Goal: Task Accomplishment & Management: Use online tool/utility

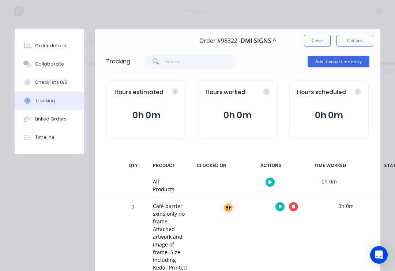
scroll to position [92, 0]
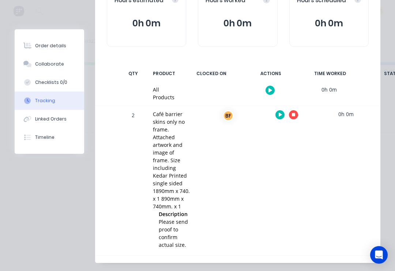
click at [295, 116] on button "button" at bounding box center [293, 114] width 9 height 9
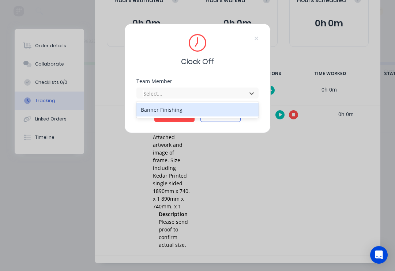
click at [187, 111] on div "Banner Finishing" at bounding box center [198, 110] width 122 height 14
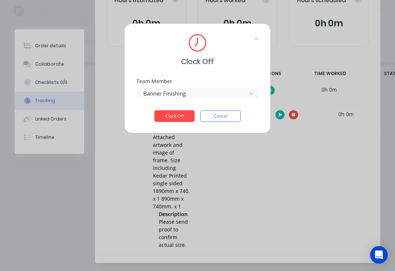
click at [182, 117] on button "Clock Off" at bounding box center [174, 116] width 40 height 12
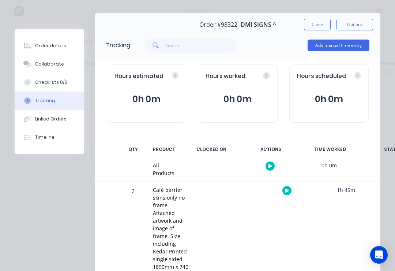
scroll to position [13, 0]
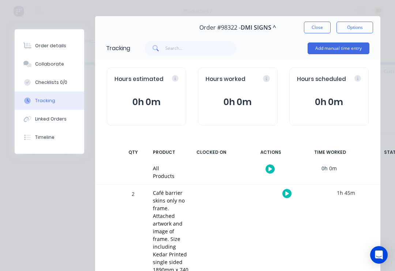
click at [322, 27] on button "Close" at bounding box center [317, 28] width 27 height 12
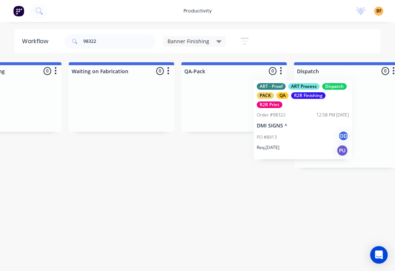
scroll to position [0, 398]
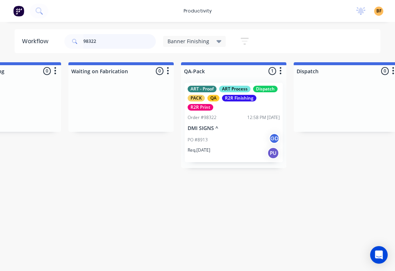
click at [132, 46] on input "98322" at bounding box center [119, 41] width 72 height 15
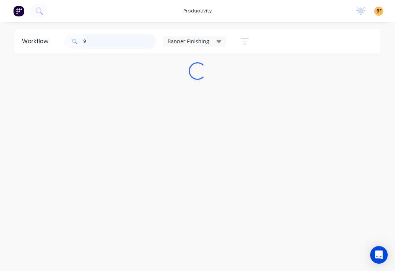
scroll to position [0, 0]
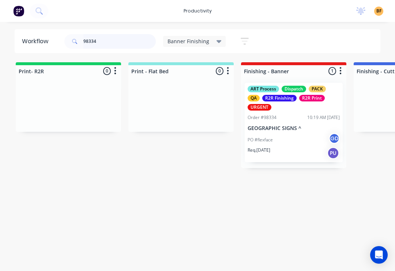
type input "98334"
click at [298, 140] on div "PO #flexface GD" at bounding box center [294, 140] width 92 height 14
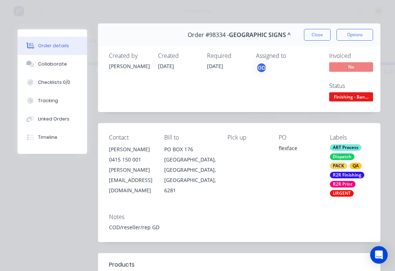
scroll to position [6, 0]
click at [55, 102] on div "Tracking" at bounding box center [48, 100] width 20 height 7
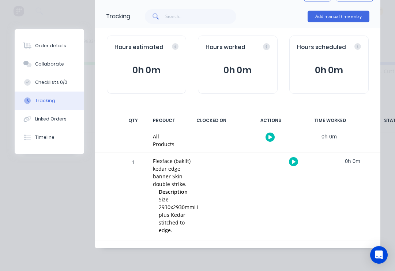
scroll to position [44, 0]
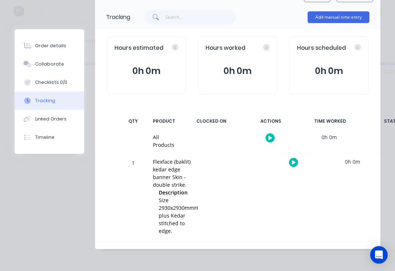
click at [241, 202] on div at bounding box center [234, 197] width 55 height 88
click at [298, 160] on button "button" at bounding box center [293, 162] width 9 height 9
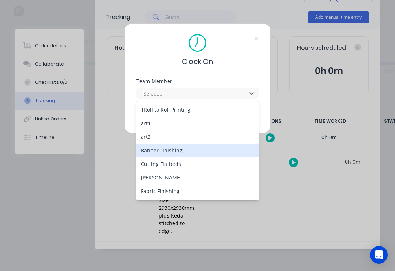
click at [176, 156] on div "Banner Finishing" at bounding box center [198, 150] width 122 height 14
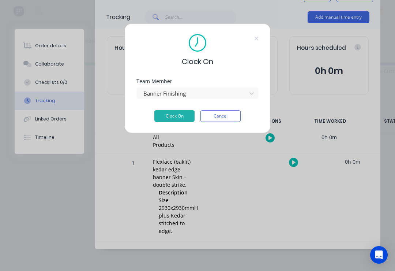
click at [173, 116] on button "Clock On" at bounding box center [174, 116] width 40 height 12
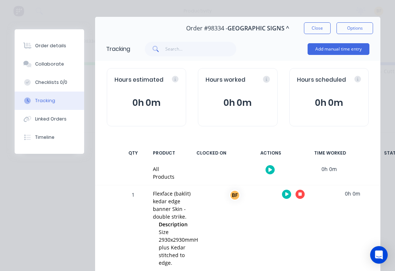
scroll to position [13, 0]
click at [56, 70] on button "Collaborate" at bounding box center [50, 64] width 70 height 18
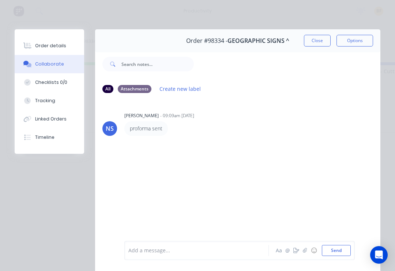
click at [60, 53] on button "Order details" at bounding box center [50, 46] width 70 height 18
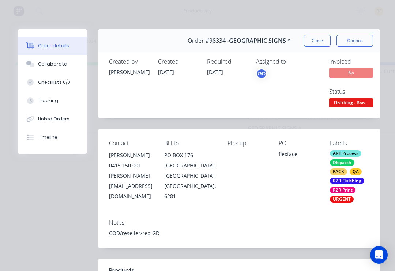
click at [64, 82] on div "Checklists 0/0" at bounding box center [54, 82] width 32 height 7
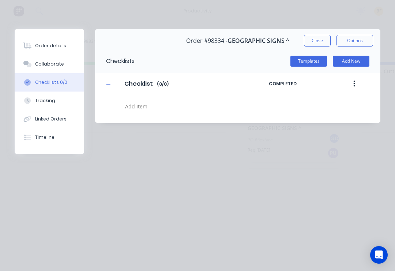
click at [50, 99] on div "Tracking" at bounding box center [45, 100] width 20 height 7
